Goal: Information Seeking & Learning: Find specific page/section

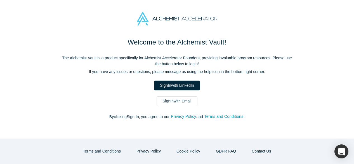
click at [176, 106] on div "Welcome to the Alchemist Vault! The Alchemist Vault is a product specifically f…" at bounding box center [177, 81] width 235 height 88
click at [175, 102] on link "Sign In with Email" at bounding box center [177, 101] width 41 height 10
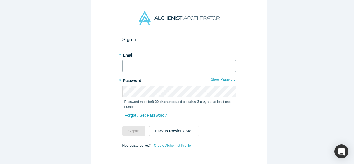
type input "[EMAIL_ADDRESS][DOMAIN_NAME]"
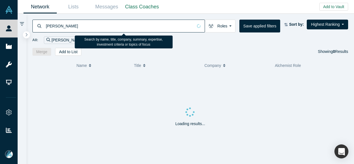
drag, startPoint x: 75, startPoint y: 27, endPoint x: 45, endPoint y: 27, distance: 29.9
click at [45, 27] on input "[PERSON_NAME]" at bounding box center [119, 25] width 148 height 13
paste input "[PERSON_NAME]"
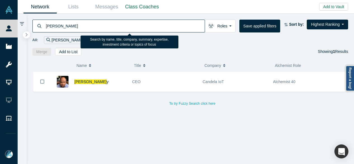
drag, startPoint x: 87, startPoint y: 25, endPoint x: 38, endPoint y: 25, distance: 48.7
click at [38, 25] on div "[PERSON_NAME]" at bounding box center [118, 26] width 173 height 13
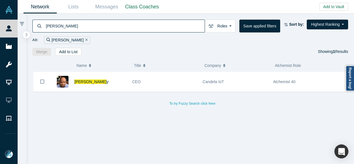
paste input "[PERSON_NAME]"
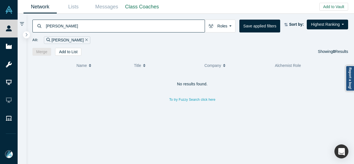
drag, startPoint x: 78, startPoint y: 26, endPoint x: 41, endPoint y: 27, distance: 36.6
click at [41, 27] on div "[PERSON_NAME]" at bounding box center [118, 26] width 173 height 13
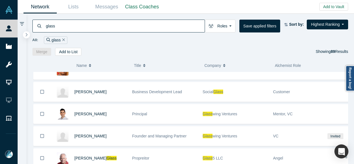
scroll to position [1753, 0]
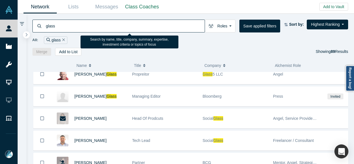
drag, startPoint x: 60, startPoint y: 25, endPoint x: 44, endPoint y: 27, distance: 16.0
click at [45, 27] on div "glass" at bounding box center [118, 26] width 173 height 13
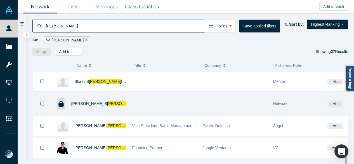
scroll to position [512, 0]
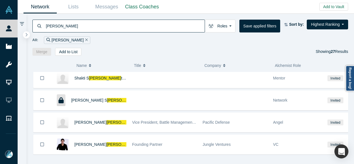
drag, startPoint x: 69, startPoint y: 26, endPoint x: 41, endPoint y: 28, distance: 28.1
click at [41, 27] on div "[PERSON_NAME]" at bounding box center [118, 26] width 173 height 13
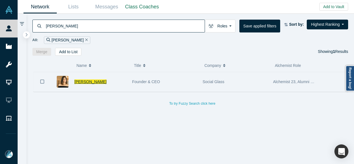
type input "[PERSON_NAME]"
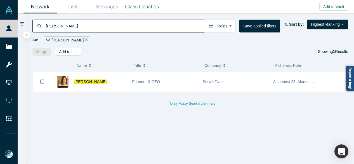
drag, startPoint x: 95, startPoint y: 81, endPoint x: 135, endPoint y: 94, distance: 42.5
click at [95, 81] on span "[PERSON_NAME]" at bounding box center [90, 81] width 32 height 4
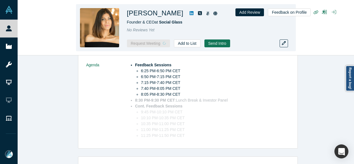
scroll to position [221, 0]
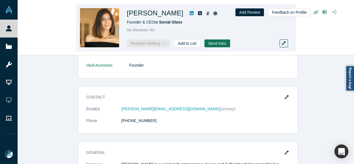
click at [162, 23] on span "Social Glass" at bounding box center [170, 22] width 23 height 4
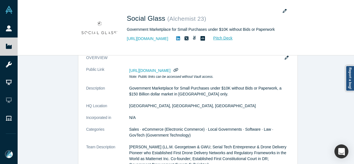
scroll to position [56, 0]
